Goal: Information Seeking & Learning: Learn about a topic

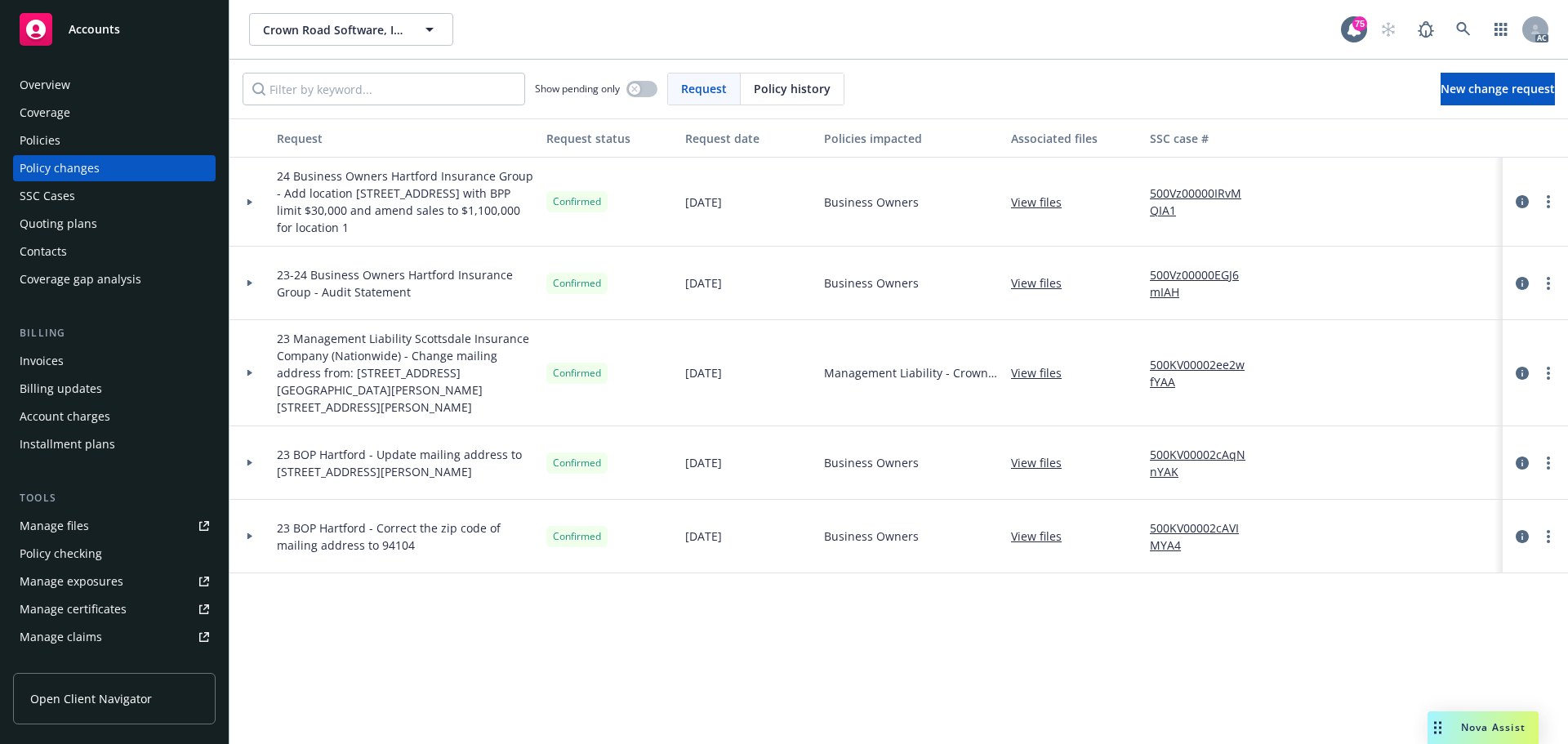
click at [248, 378] on div at bounding box center [249, 373] width 41 height 106
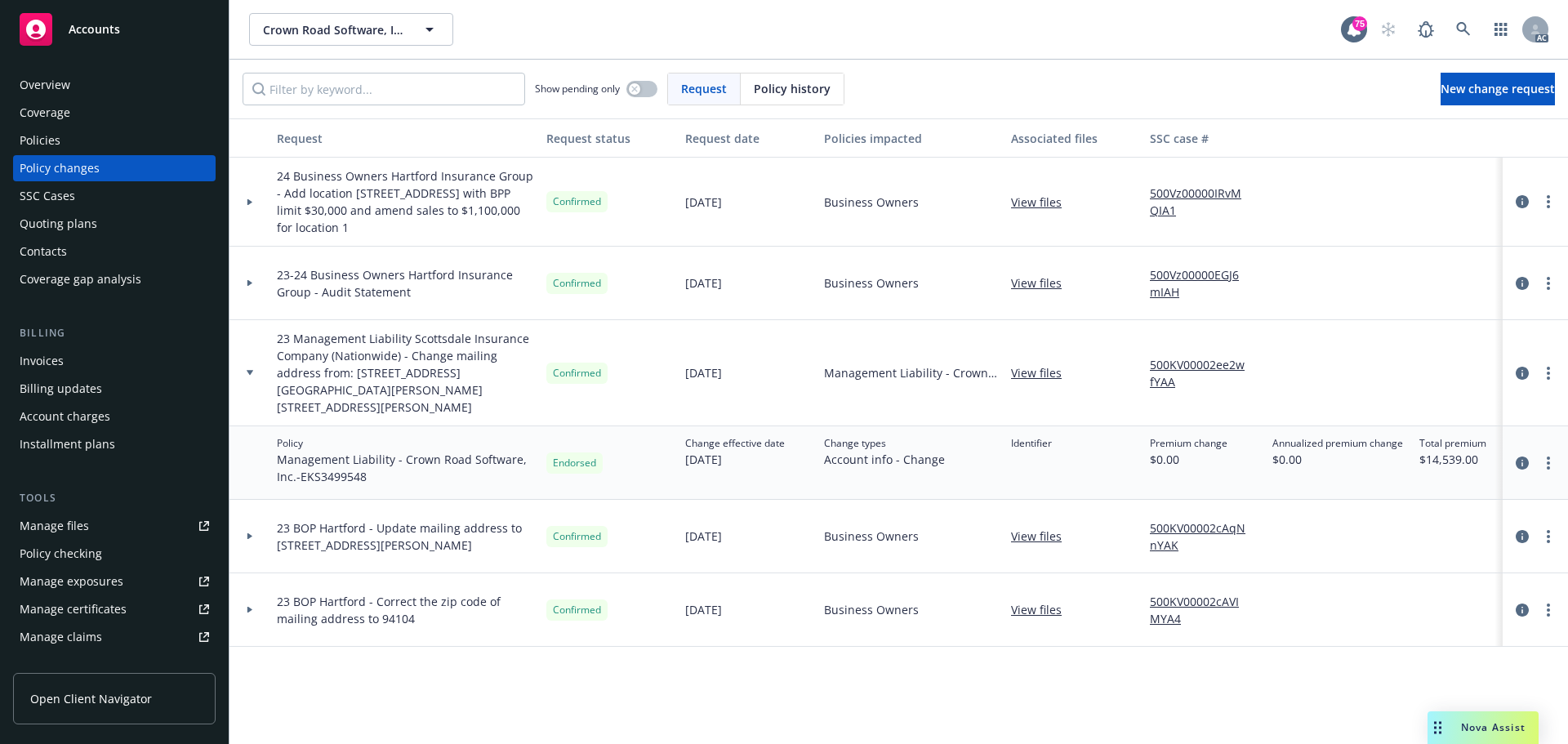
click at [248, 378] on div at bounding box center [249, 373] width 41 height 106
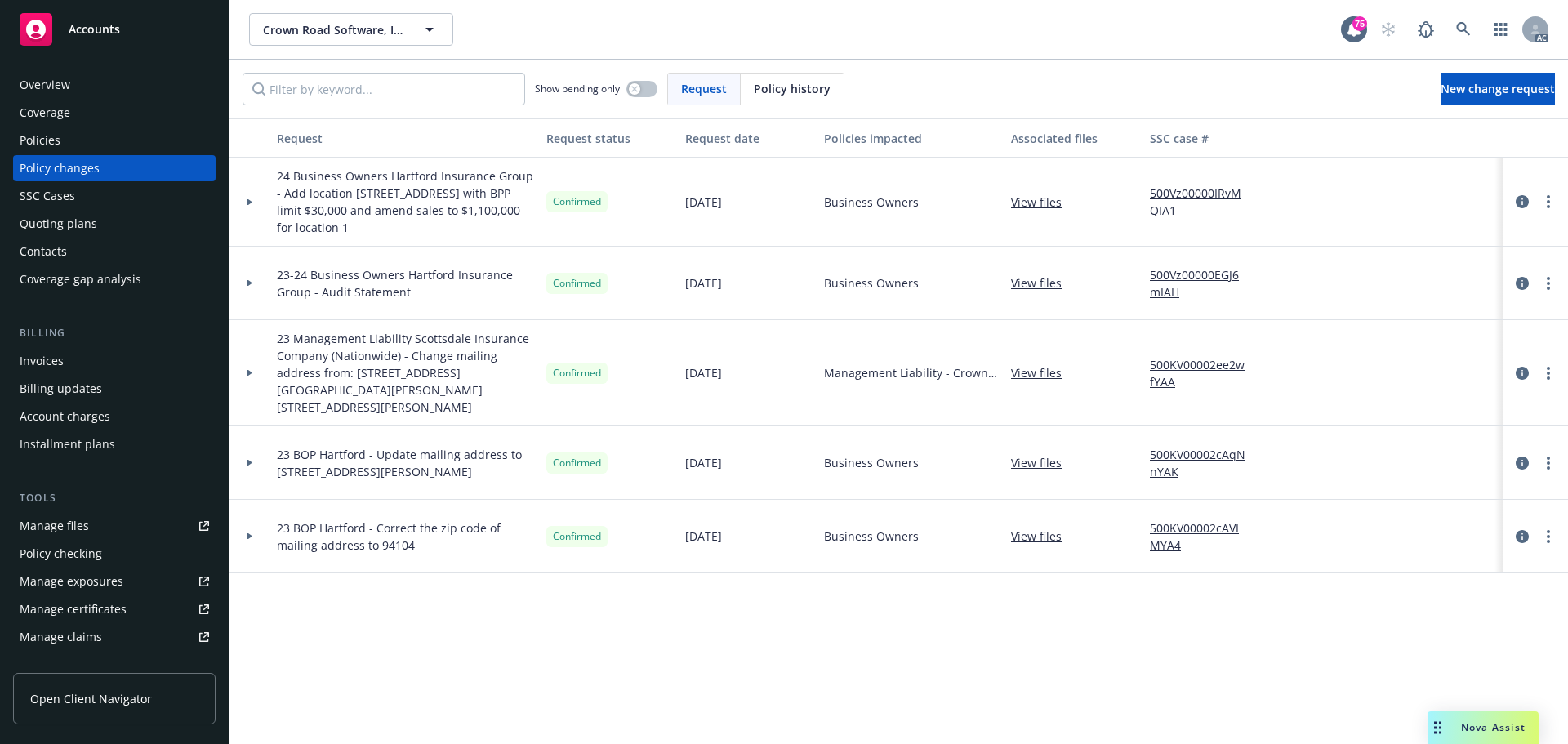
click at [248, 375] on icon at bounding box center [249, 373] width 5 height 7
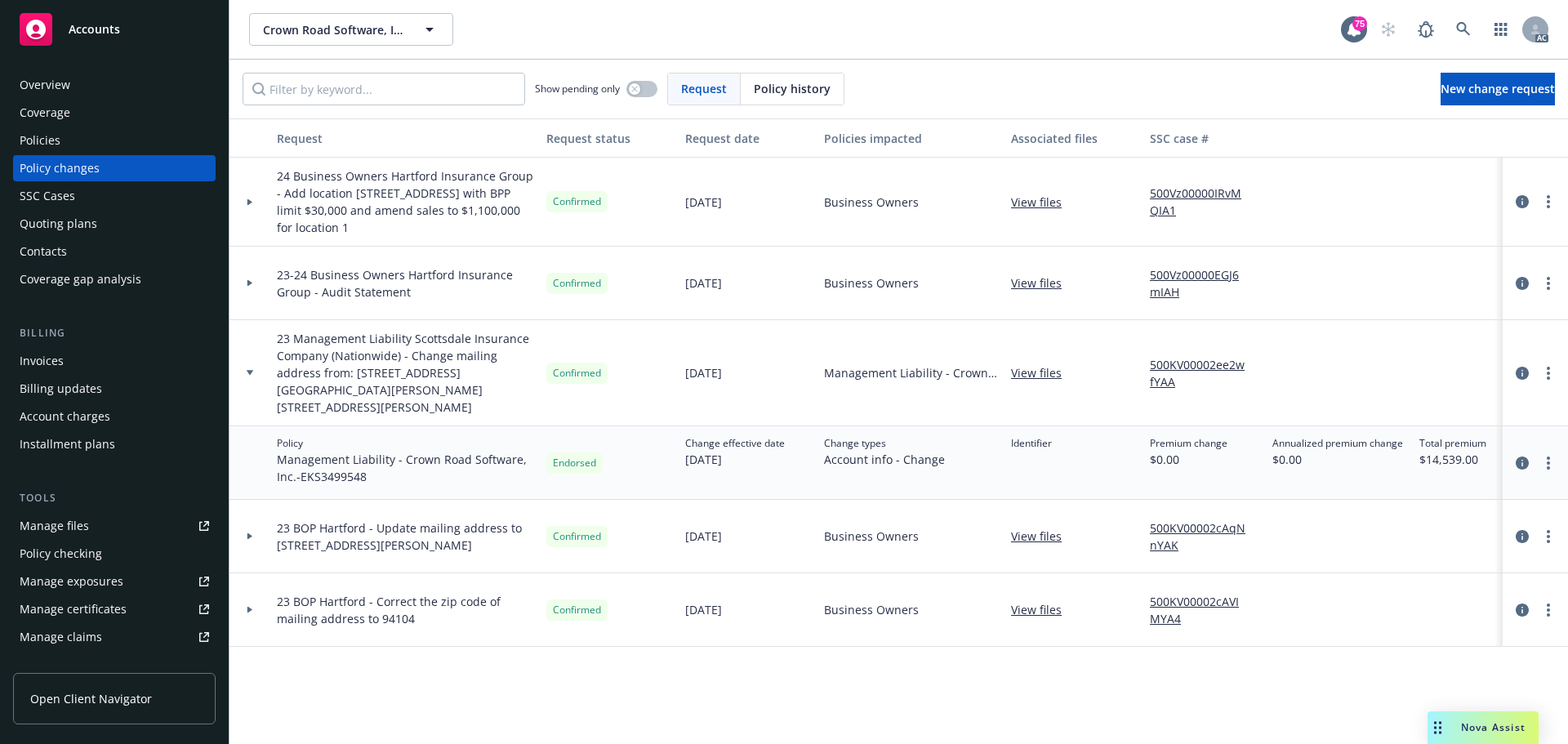
click at [63, 135] on div "Policies" at bounding box center [114, 140] width 190 height 26
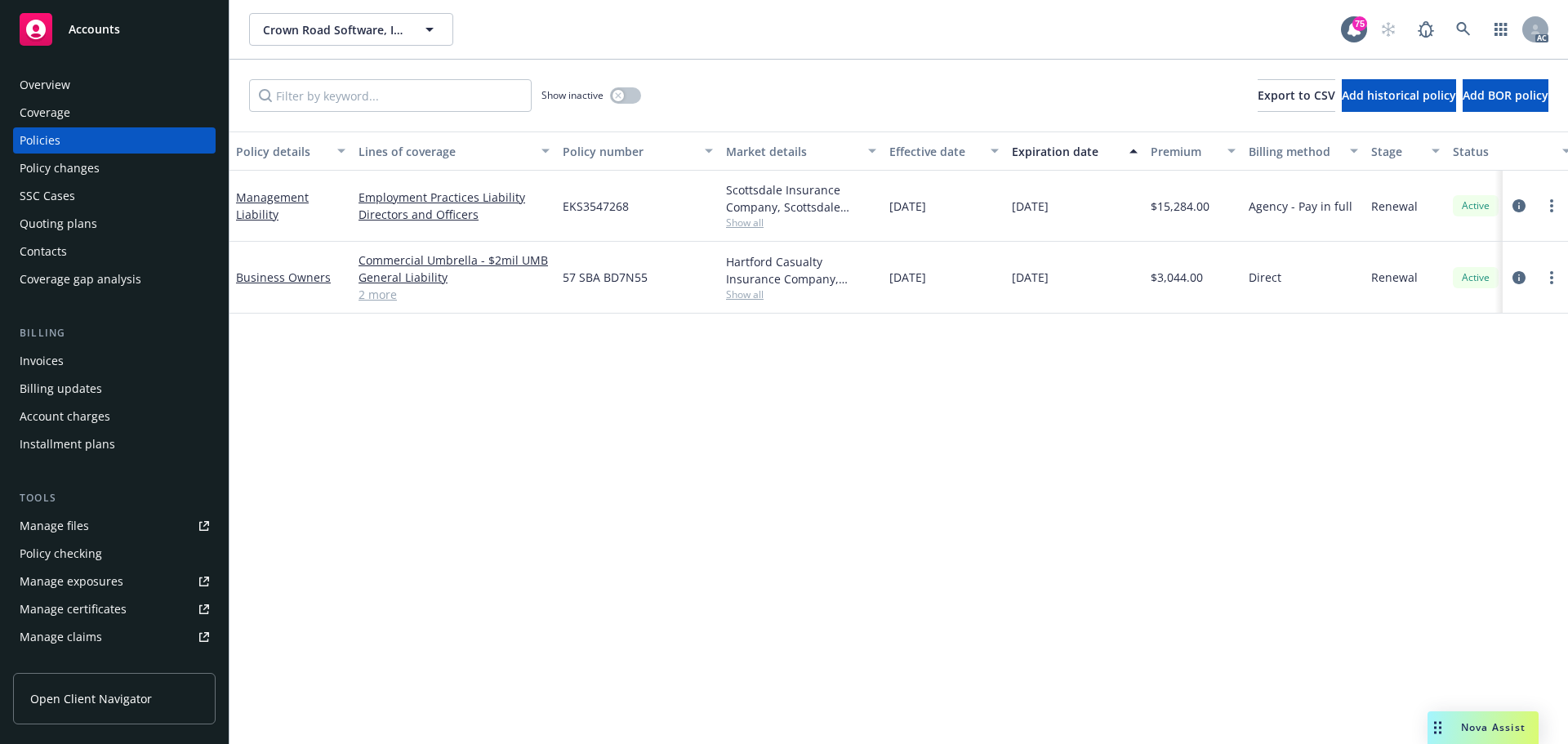
click at [842, 395] on div "Policy details Lines of coverage Policy number Market details Effective date Ex…" at bounding box center [898, 437] width 1339 height 613
click at [1519, 207] on icon "circleInformation" at bounding box center [1519, 206] width 13 height 13
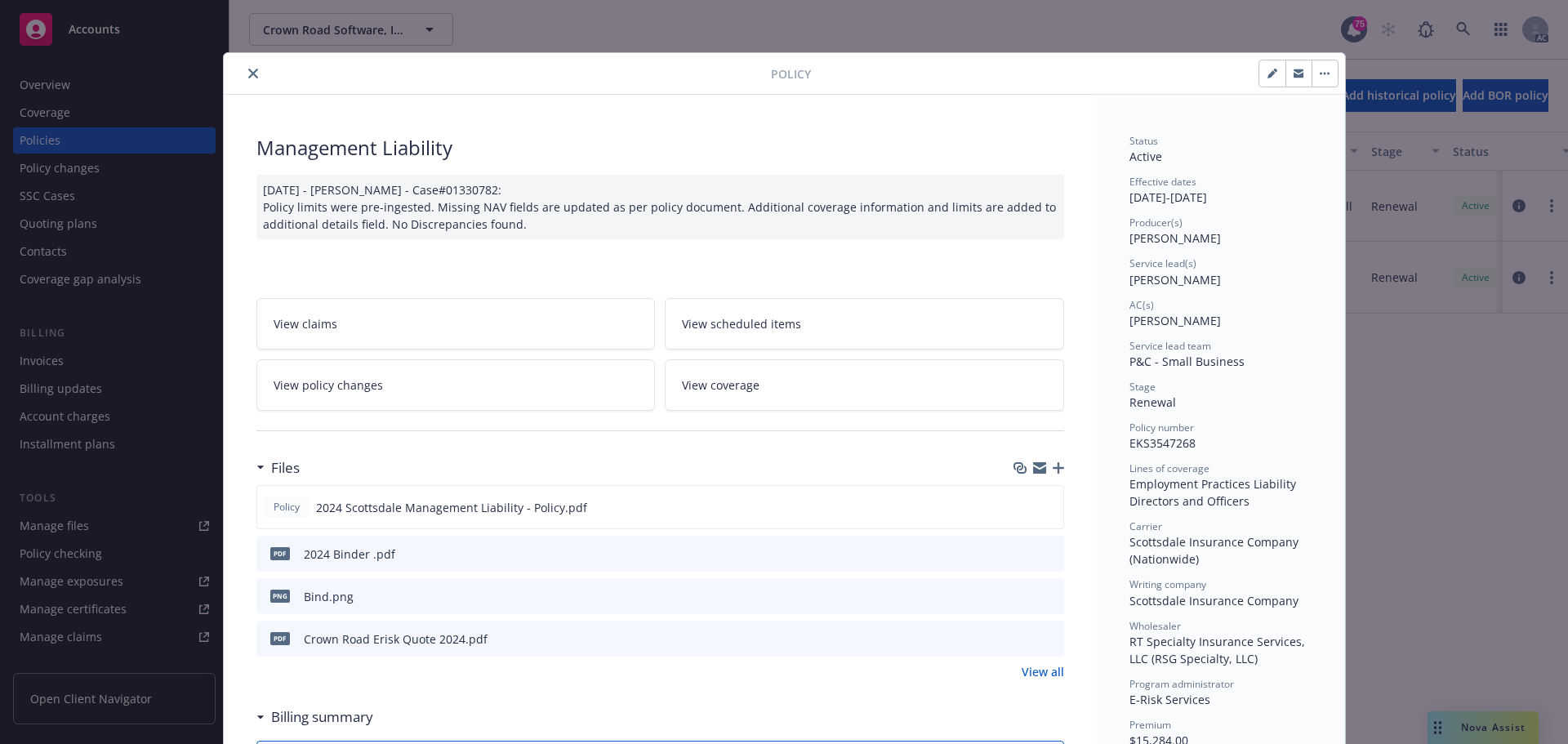
click at [1046, 552] on icon "preview file" at bounding box center [1049, 553] width 14 height 12
click at [1042, 504] on icon "preview file" at bounding box center [1048, 506] width 14 height 12
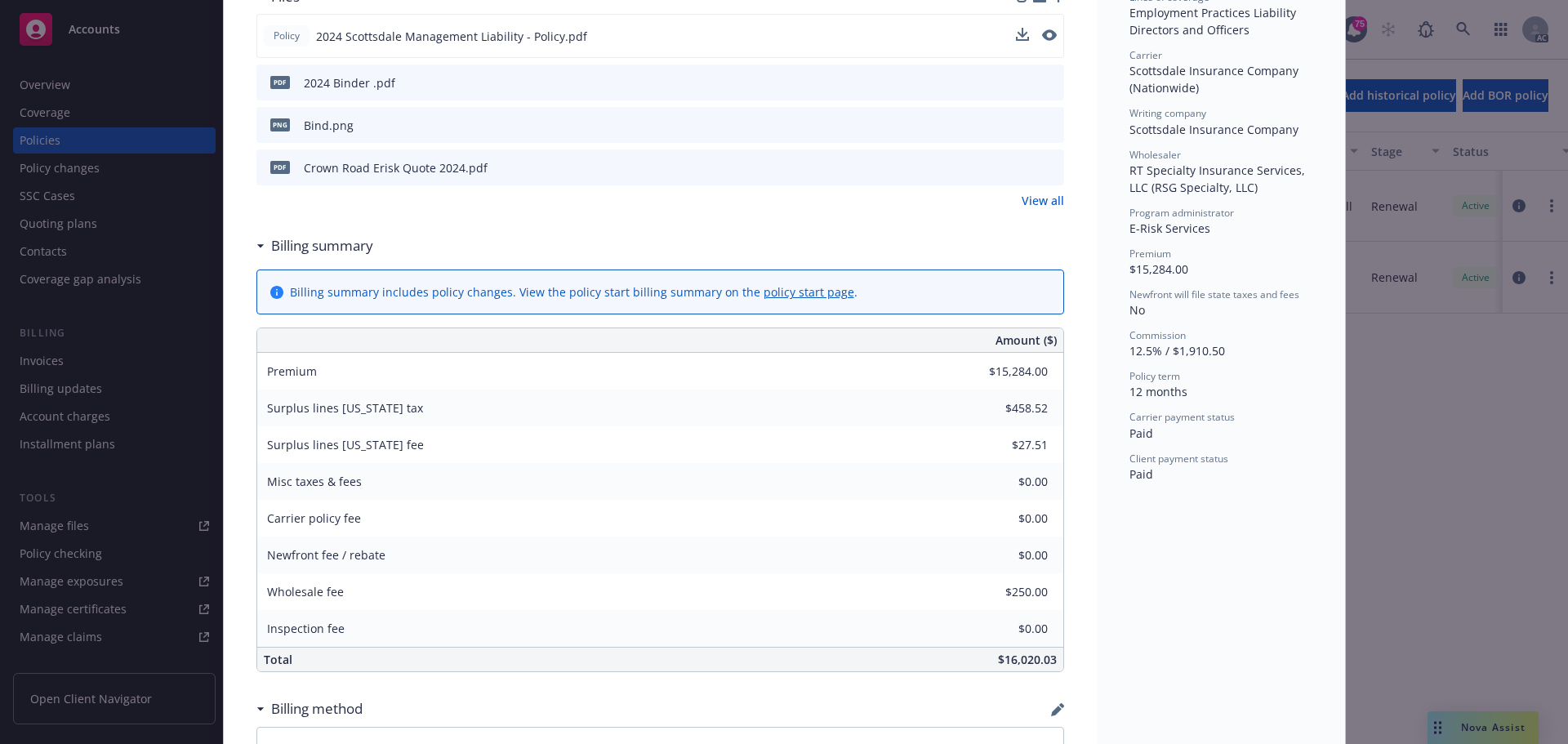
scroll to position [490, 0]
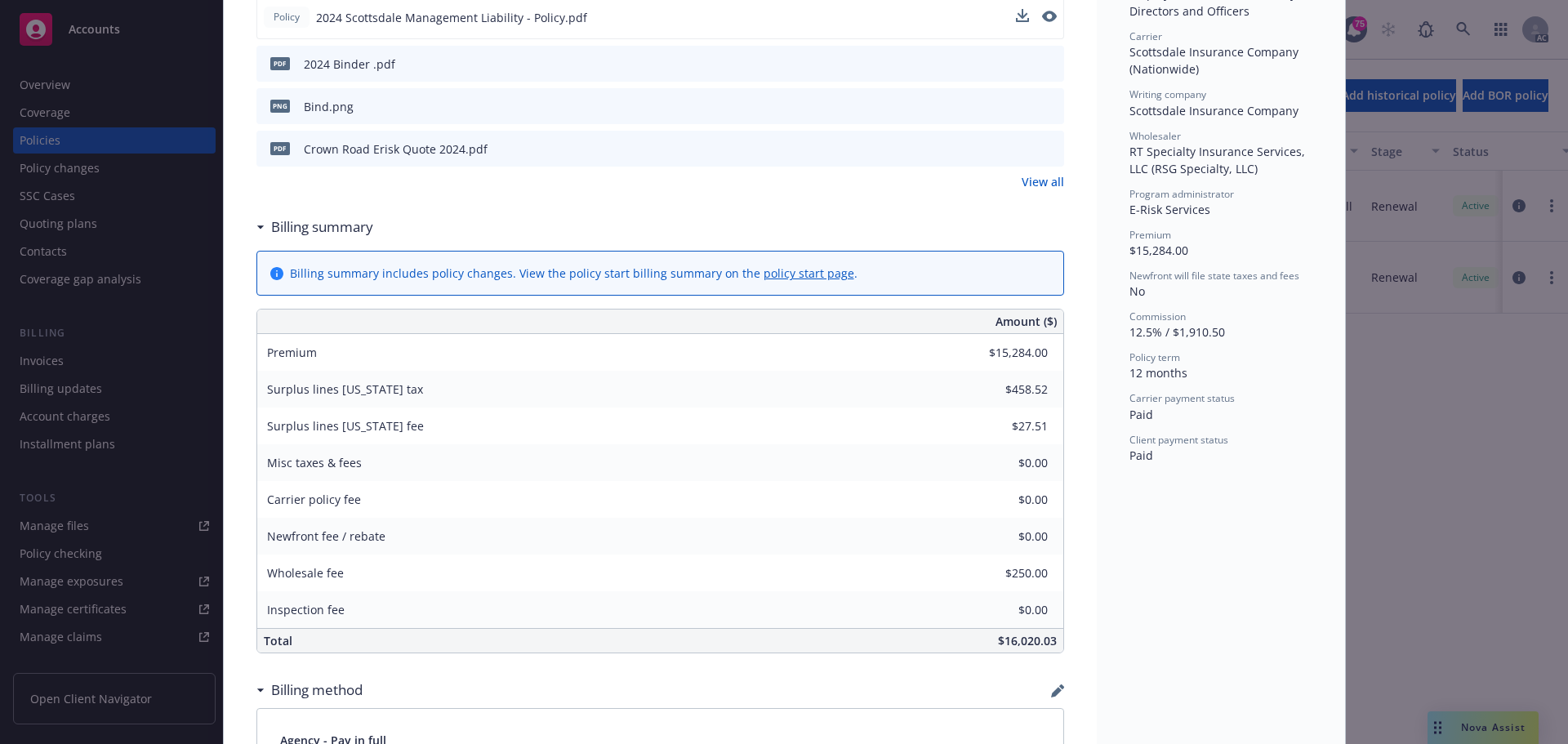
click at [1042, 65] on icon "preview file" at bounding box center [1049, 63] width 14 height 12
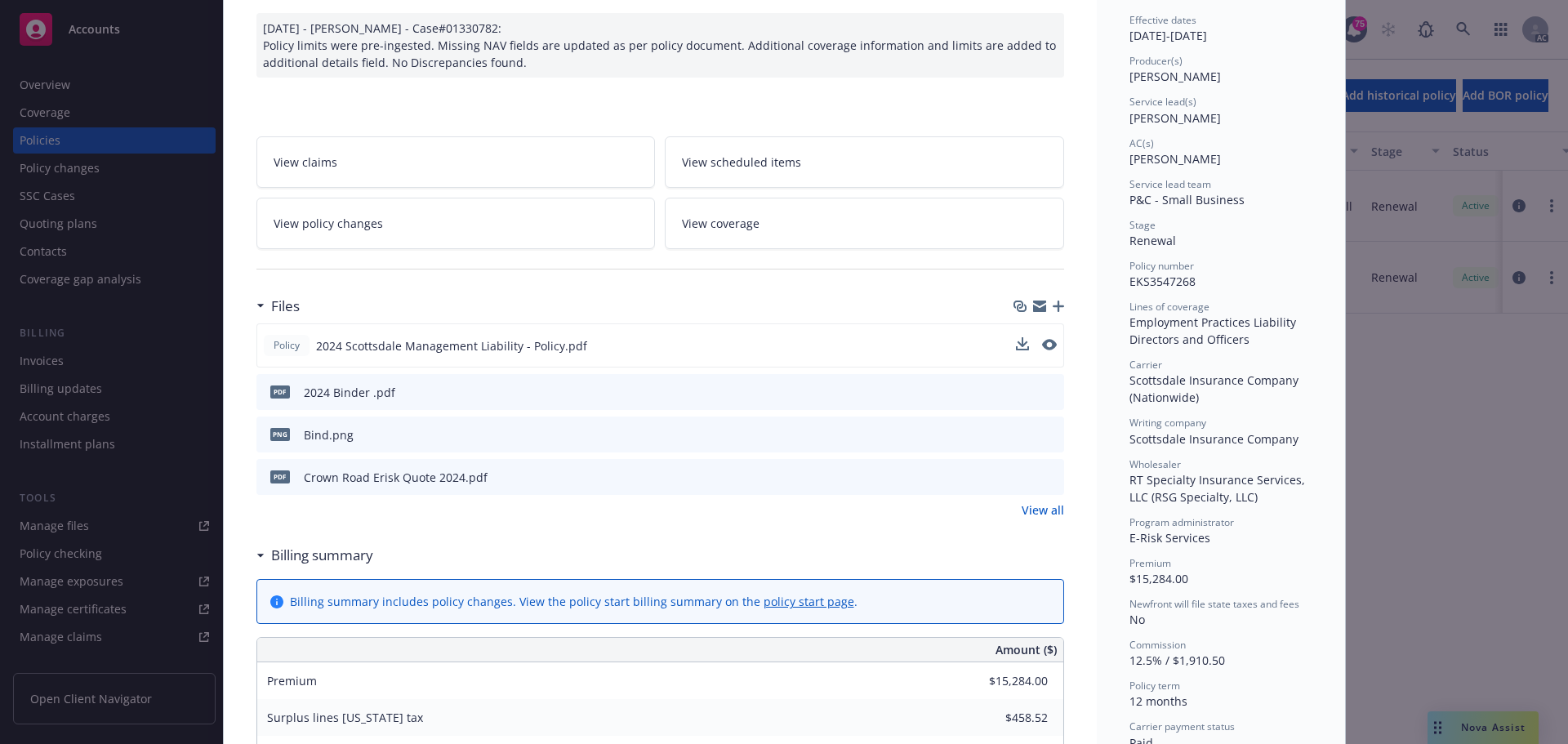
scroll to position [0, 0]
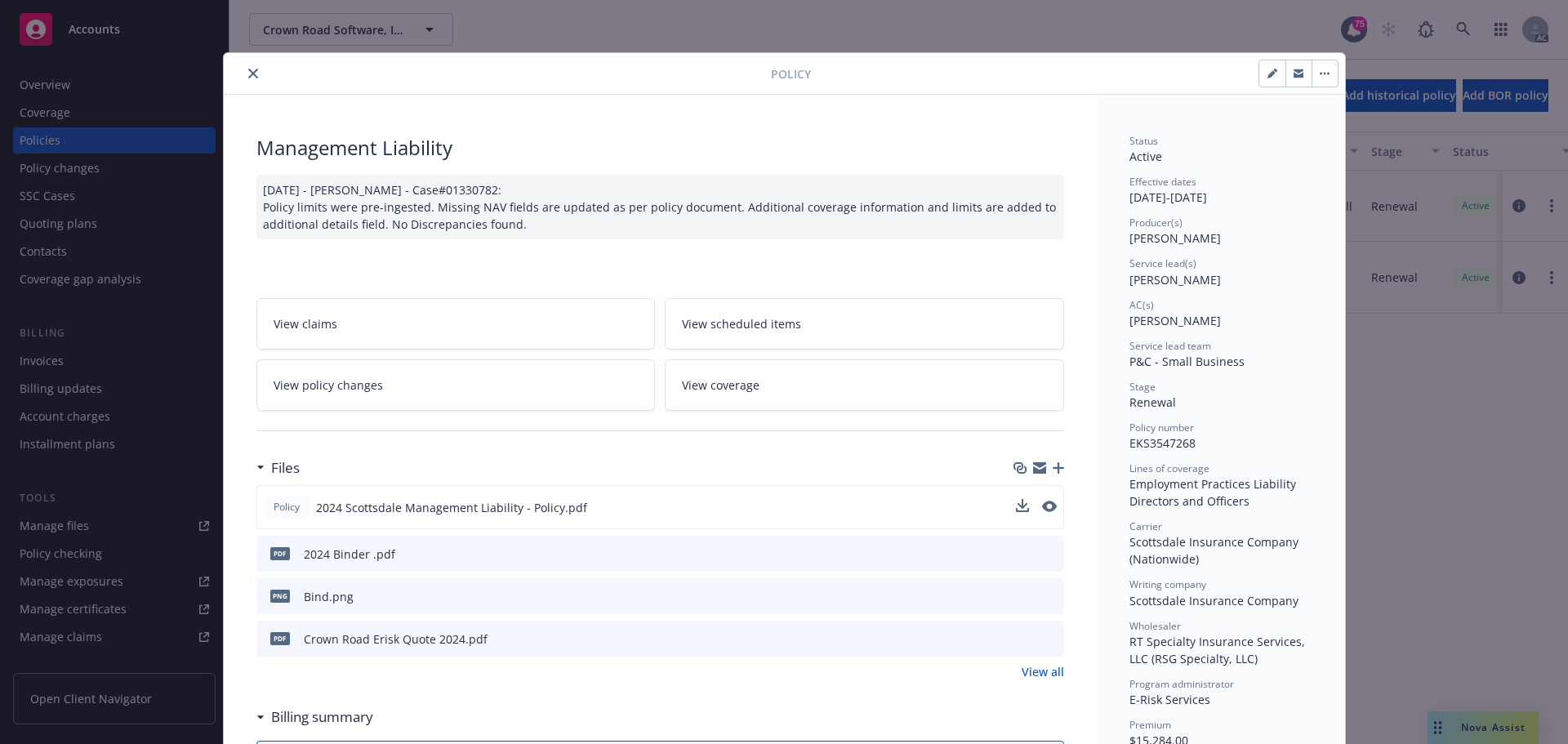
click at [248, 69] on icon "close" at bounding box center [253, 74] width 10 height 10
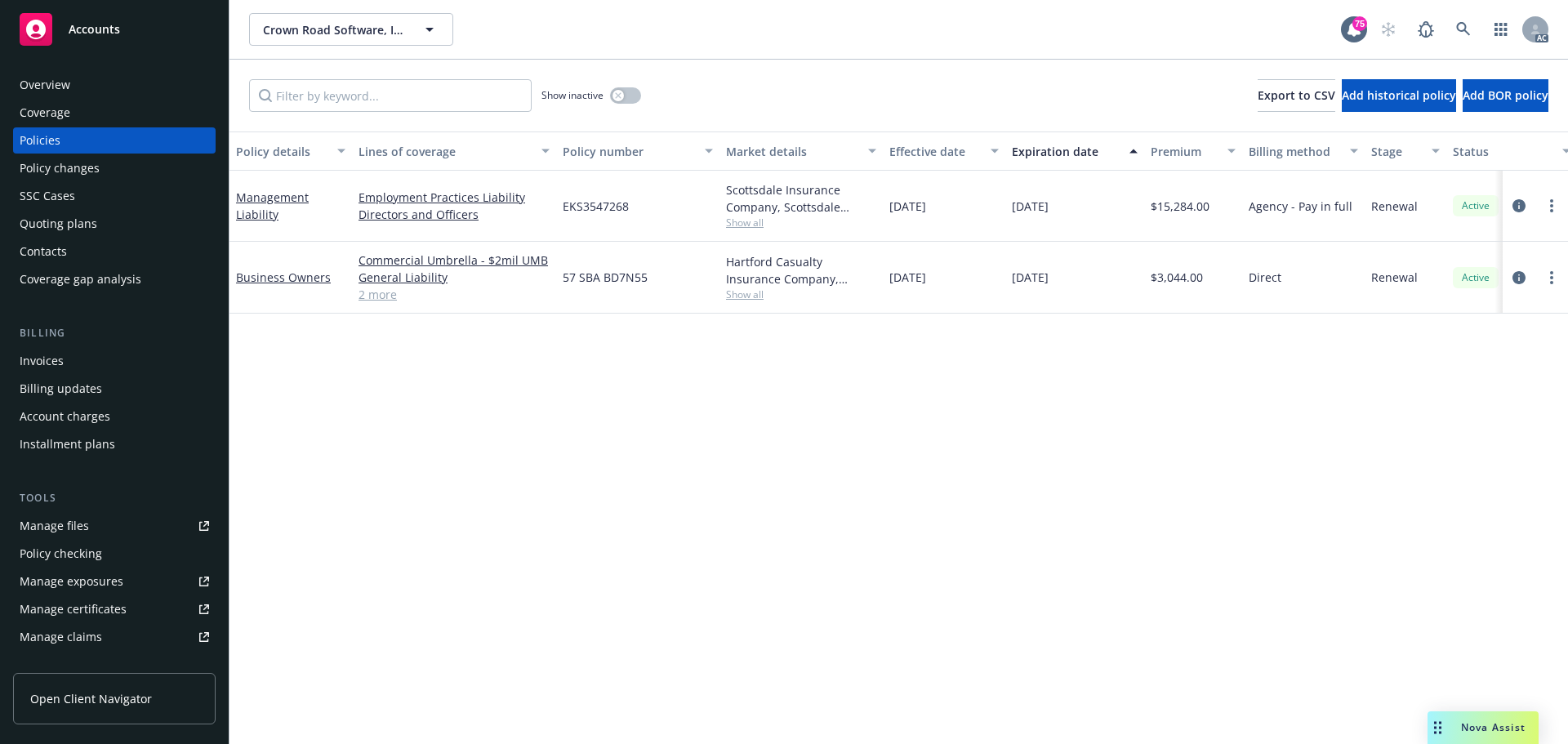
click at [1501, 735] on div "Nova Assist" at bounding box center [1484, 728] width 111 height 33
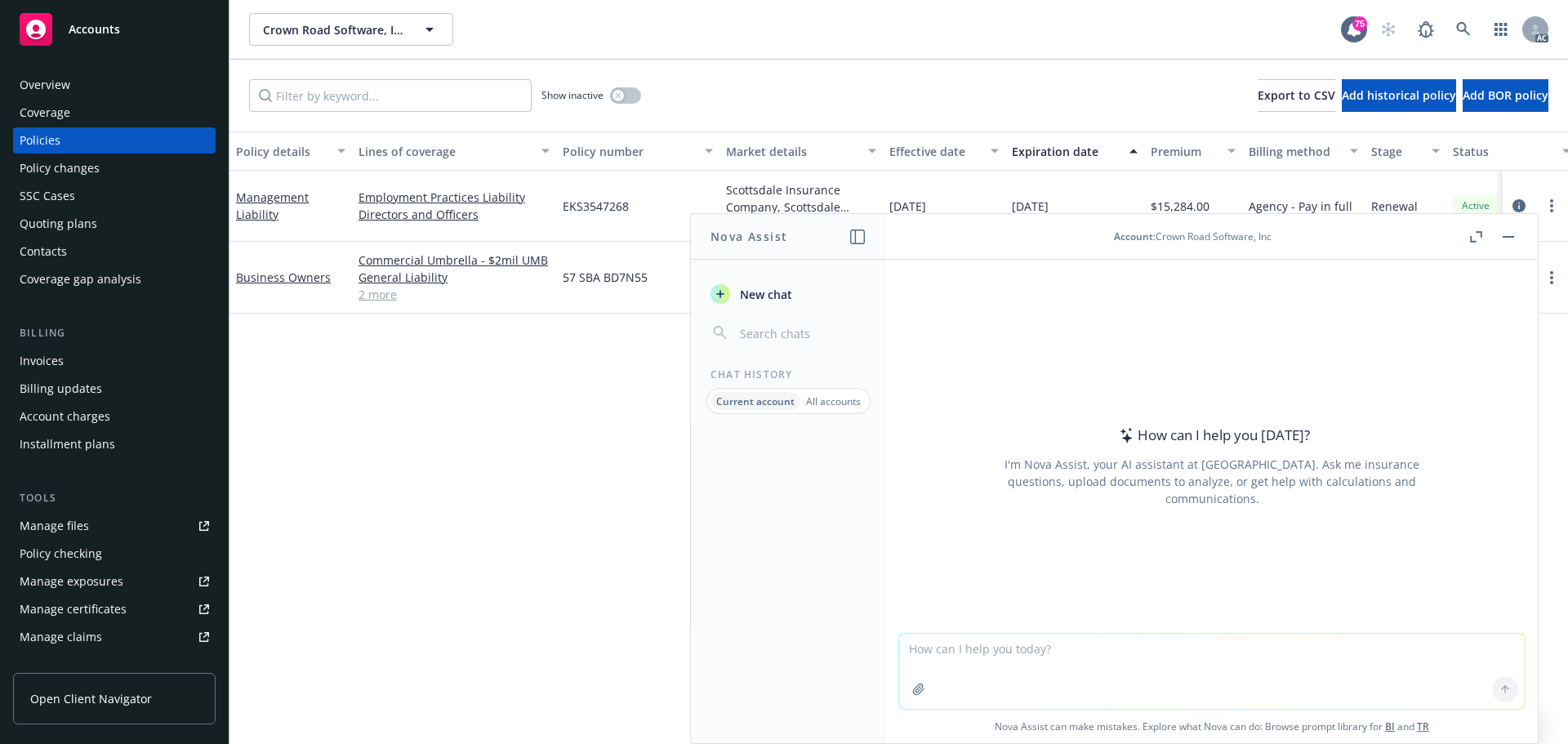
click at [999, 646] on textarea at bounding box center [1211, 671] width 626 height 75
paste textarea "we have received renewal quote before confirming the correct total employee cou…"
type textarea "refine ' we have received renewal quote before confirming the correct total emp…"
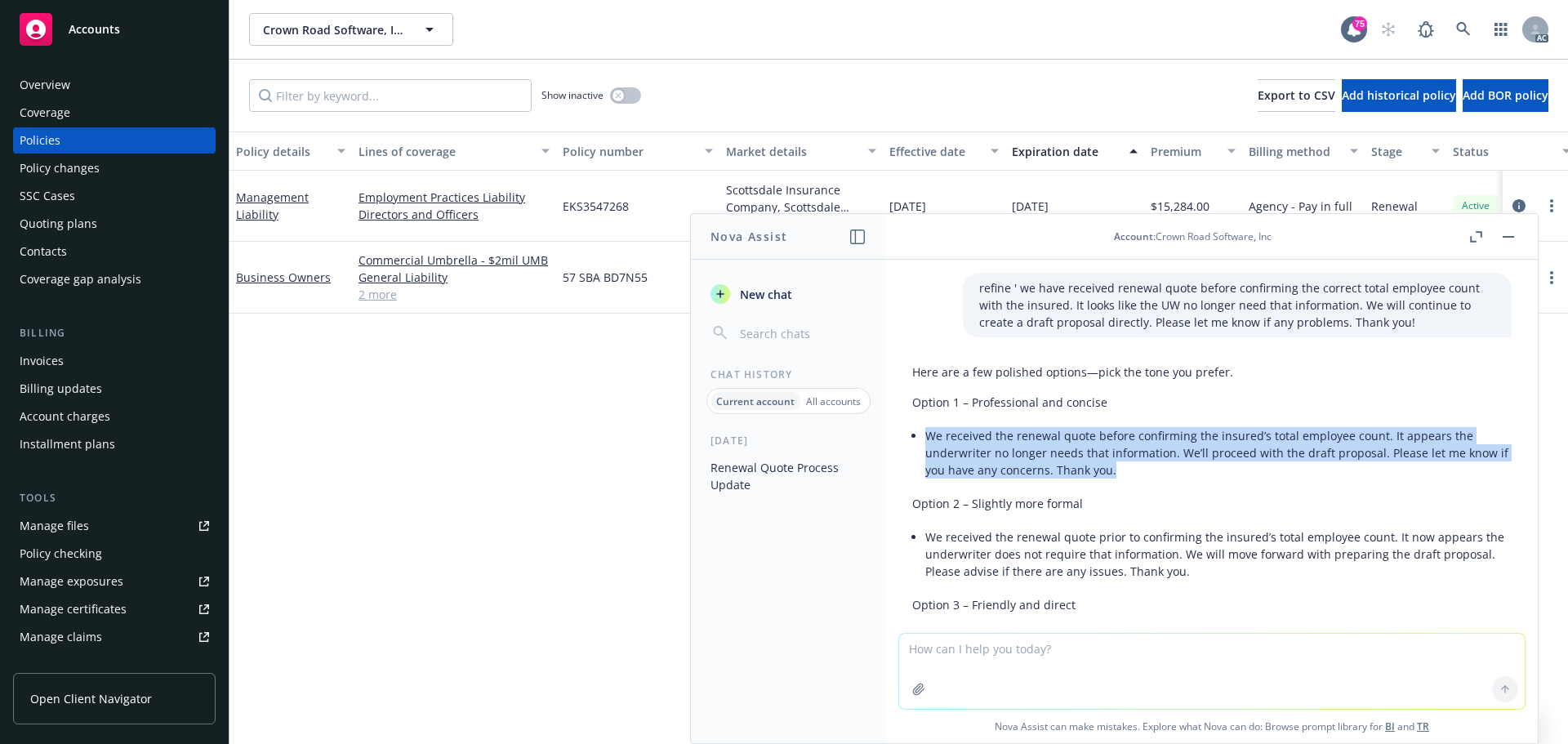
drag, startPoint x: 929, startPoint y: 432, endPoint x: 1141, endPoint y: 473, distance: 215.9
click at [1141, 473] on li "We received the renewal quote before confirming the insured’s total employee co…" at bounding box center [1219, 453] width 587 height 58
copy li "We received the renewal quote before confirming the insured’s total employee co…"
